Goal: Information Seeking & Learning: Learn about a topic

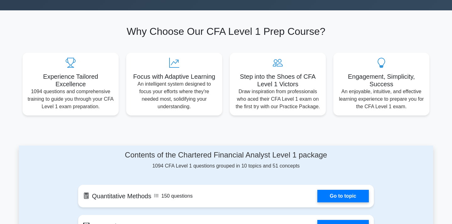
scroll to position [268, 0]
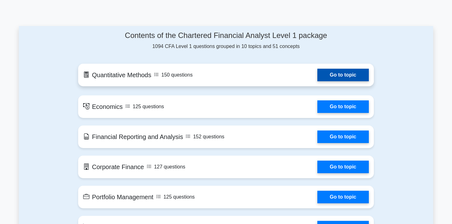
click at [317, 80] on link "Go to topic" at bounding box center [342, 75] width 51 height 13
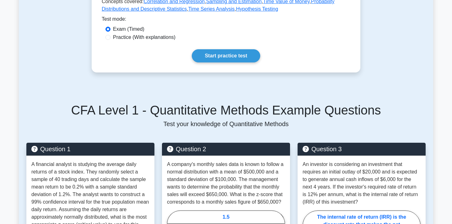
scroll to position [189, 0]
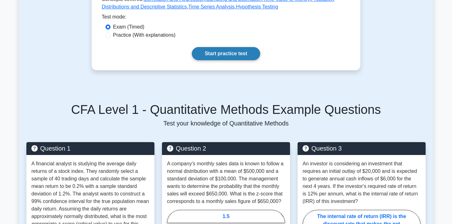
click at [232, 51] on link "Start practice test" at bounding box center [226, 53] width 68 height 13
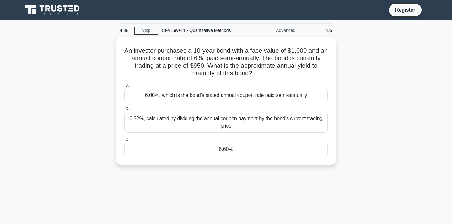
click at [146, 35] on div "4:48 Stop CFA Level 1 - Quantitative Methods Advanced 1/5" at bounding box center [226, 30] width 220 height 13
click at [148, 31] on link "Stop" at bounding box center [146, 31] width 24 height 8
